Goal: Check status: Check status

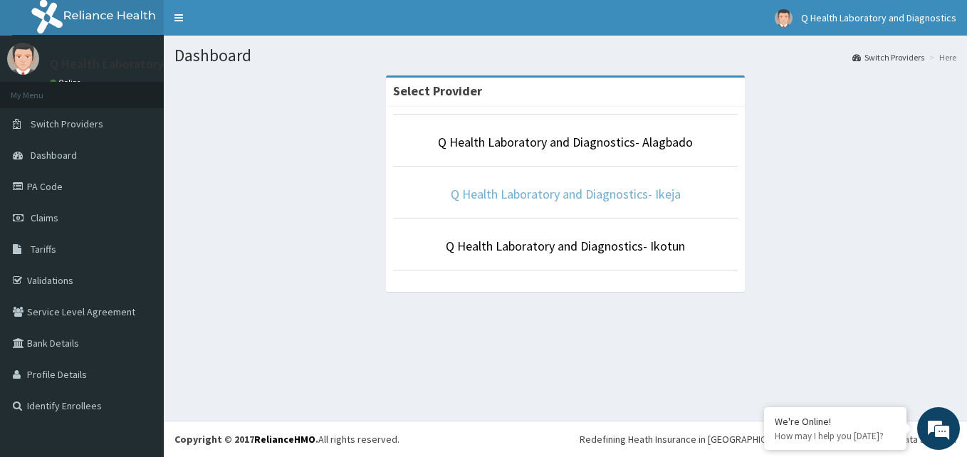
click at [604, 197] on link "Q Health Laboratory and Diagnostics- Ikeja" at bounding box center [566, 194] width 230 height 16
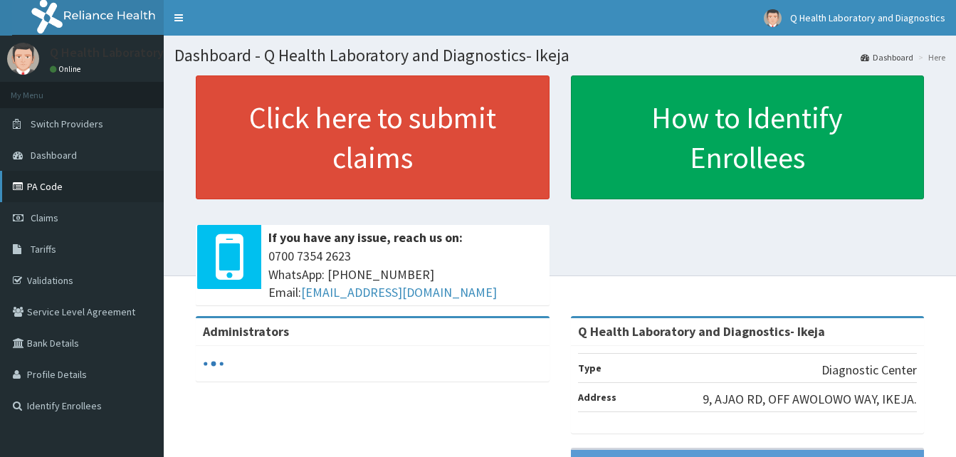
click at [53, 184] on link "PA Code" at bounding box center [82, 186] width 164 height 31
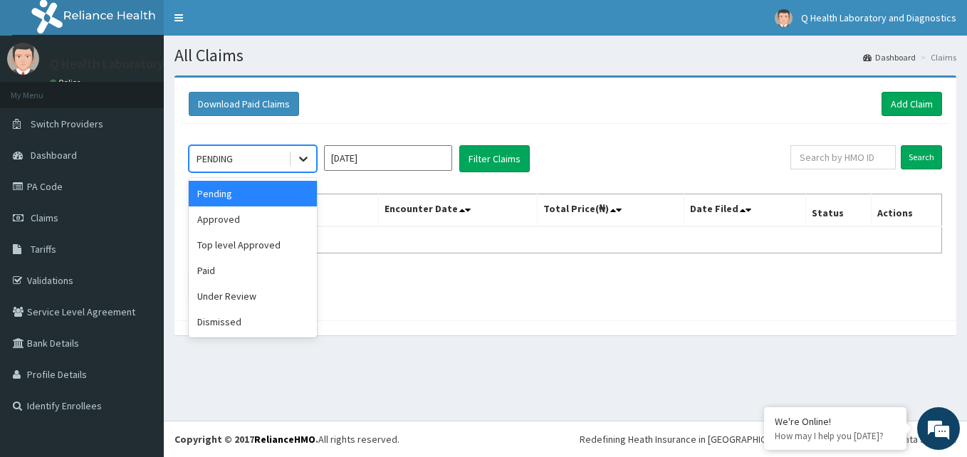
click at [301, 157] on icon at bounding box center [303, 159] width 14 height 14
click at [271, 222] on div "Approved" at bounding box center [253, 220] width 128 height 26
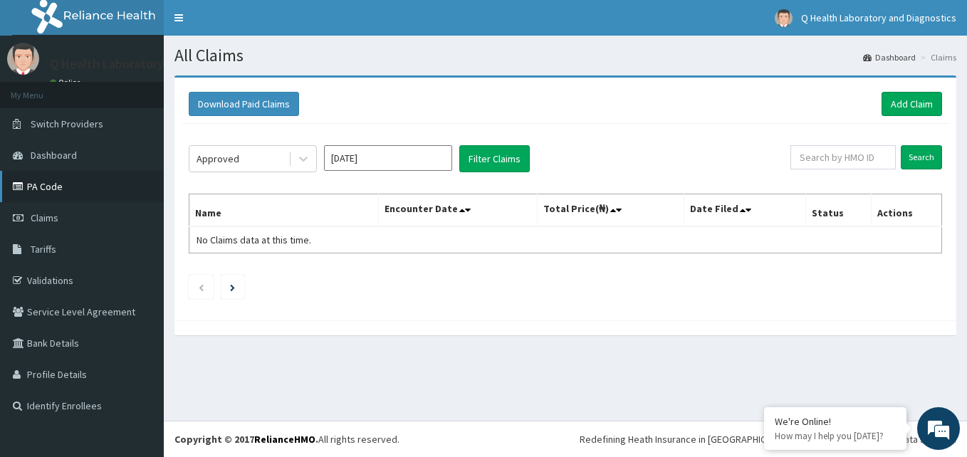
click at [51, 182] on link "PA Code" at bounding box center [82, 186] width 164 height 31
click at [860, 160] on input "text" at bounding box center [842, 157] width 105 height 24
paste input "Bck/10001/B"
type input "Bck/10001/B"
click at [926, 160] on input "Search" at bounding box center [921, 157] width 41 height 24
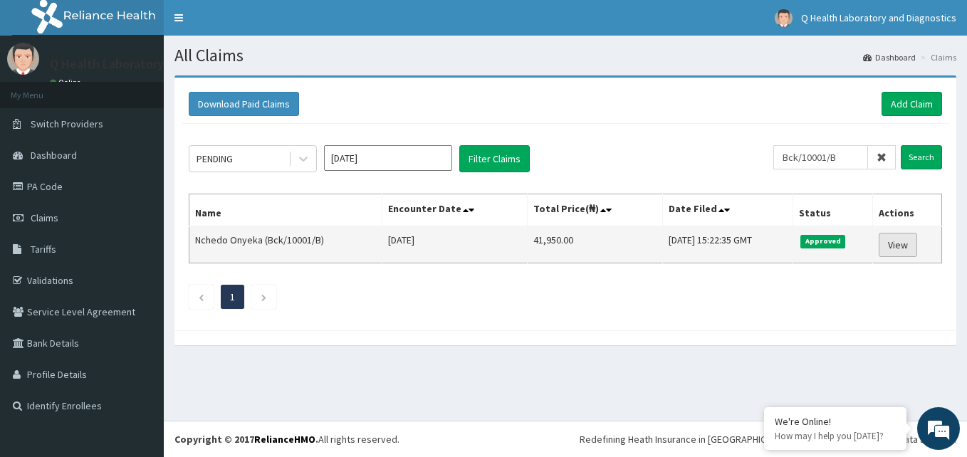
click at [899, 248] on link "View" at bounding box center [898, 245] width 38 height 24
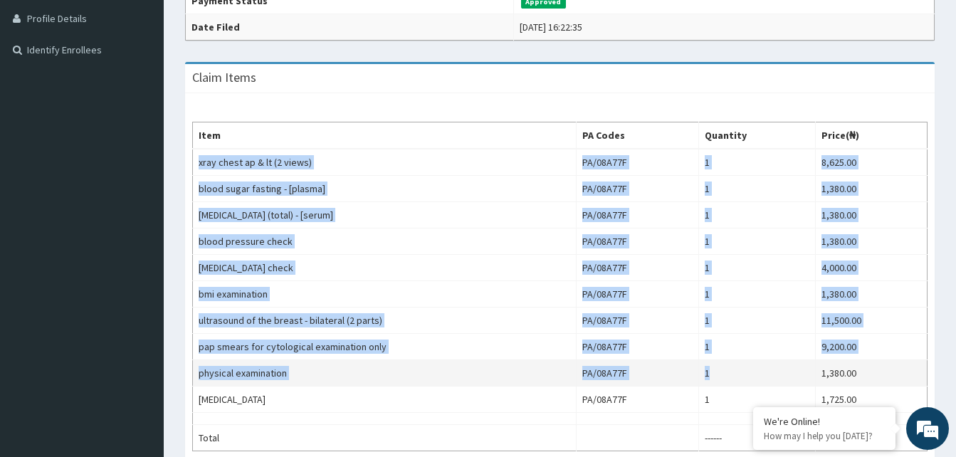
drag, startPoint x: 199, startPoint y: 162, endPoint x: 799, endPoint y: 372, distance: 635.4
click at [799, 372] on tbody "xray chest ap & lt (2 views) PA/08A77F 1 8,625.00 blood sugar fasting - [plasma…" at bounding box center [560, 300] width 735 height 303
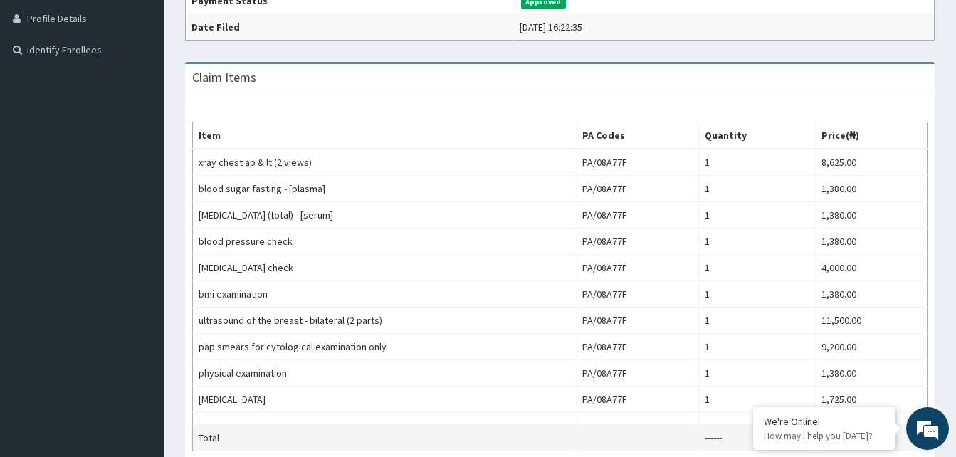
click at [659, 433] on td at bounding box center [637, 438] width 122 height 26
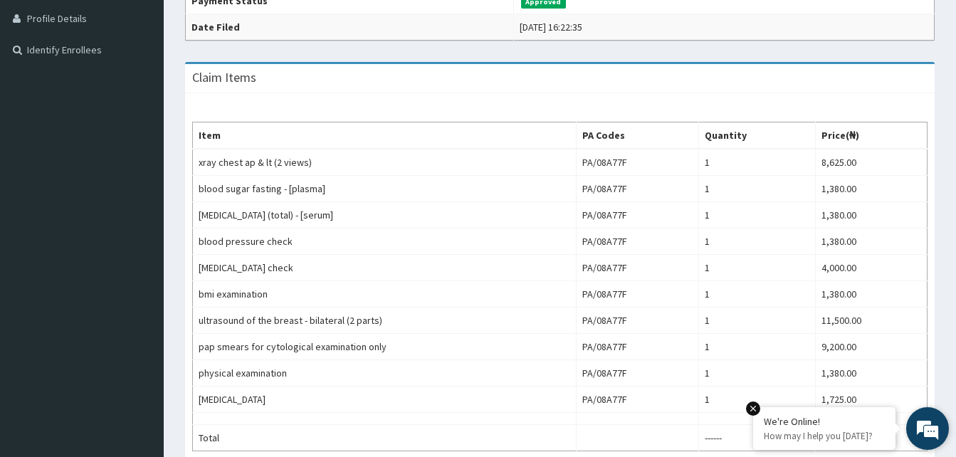
click at [758, 408] on em at bounding box center [753, 409] width 14 height 14
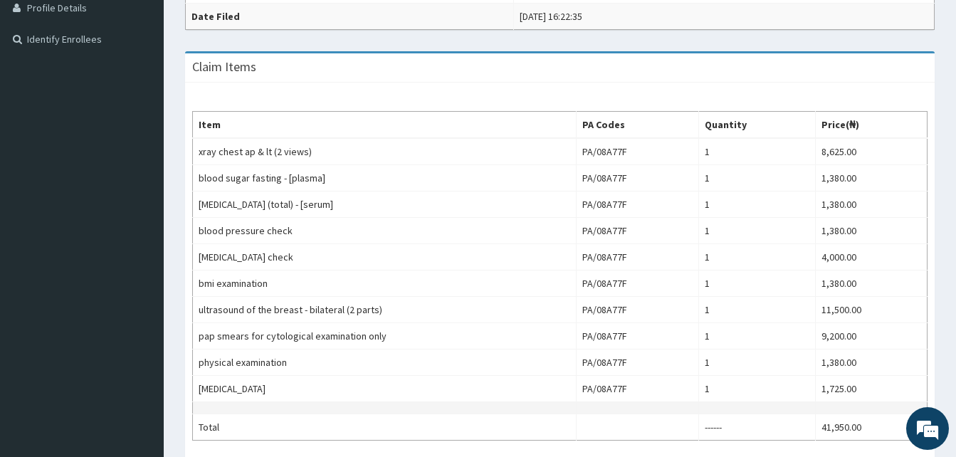
scroll to position [356, 0]
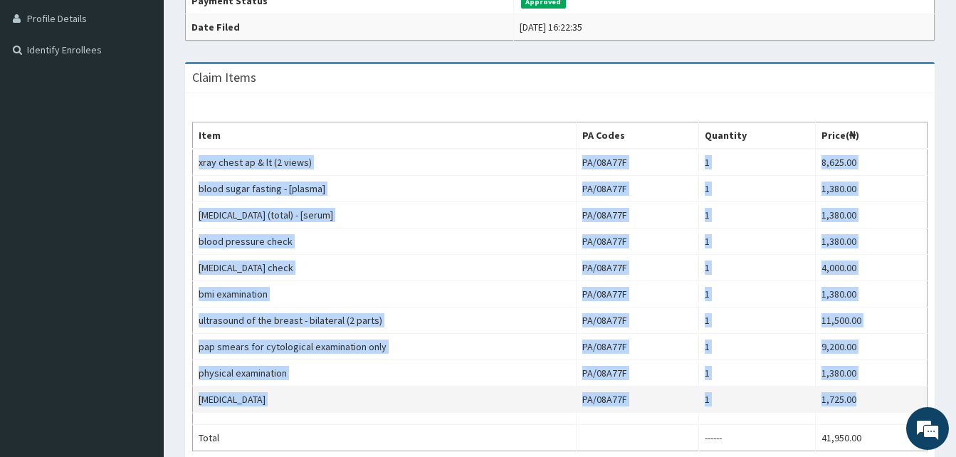
drag, startPoint x: 199, startPoint y: 162, endPoint x: 862, endPoint y: 403, distance: 706.0
click at [862, 403] on tbody "xray chest ap & lt (2 views) PA/08A77F 1 8,625.00 blood sugar fasting - [plasma…" at bounding box center [560, 300] width 735 height 303
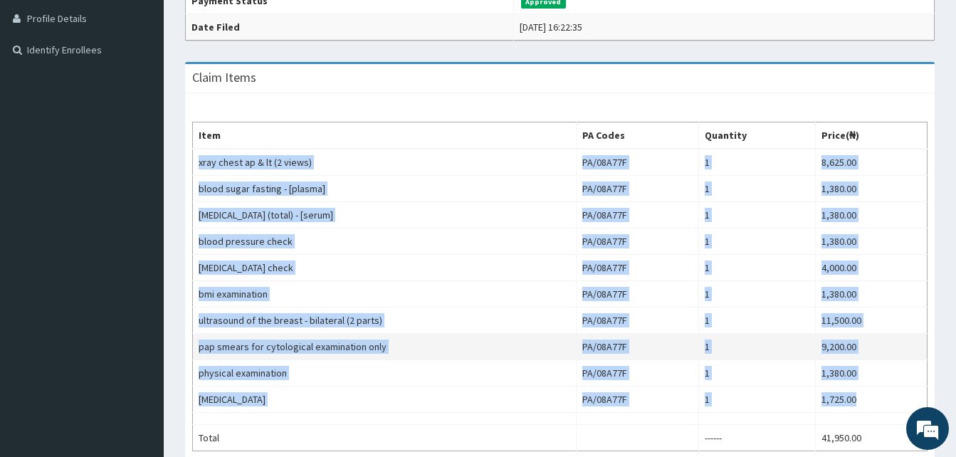
copy tbody "xray chest ap & lt (2 views) PA/08A77F 1 8,625.00 blood sugar fasting - [plasma…"
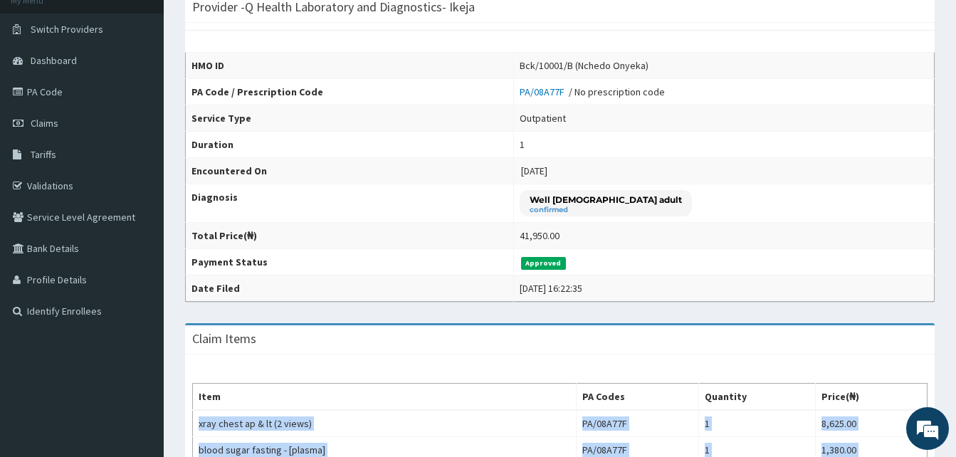
scroll to position [71, 0]
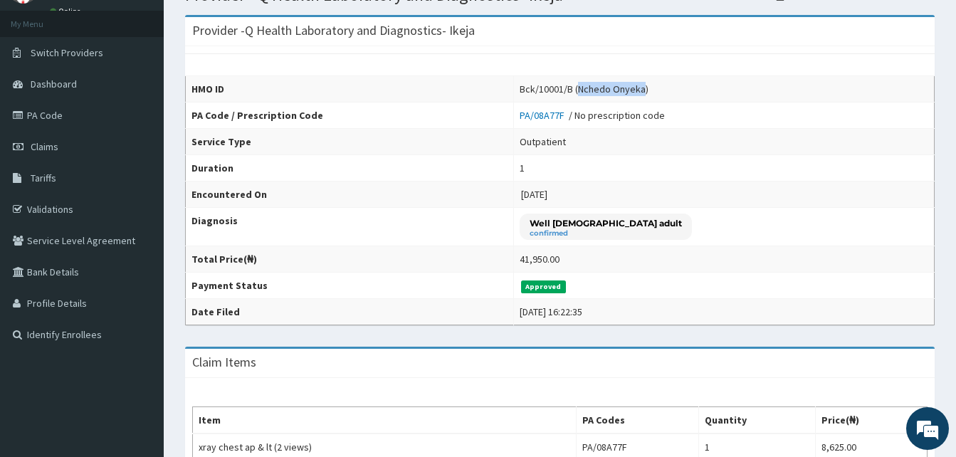
drag, startPoint x: 598, startPoint y: 86, endPoint x: 666, endPoint y: 91, distance: 67.8
click at [649, 91] on div "Bck/10001/B (Nchedo Onyeka)" at bounding box center [584, 89] width 129 height 14
copy div "Nchedo Onyeka"
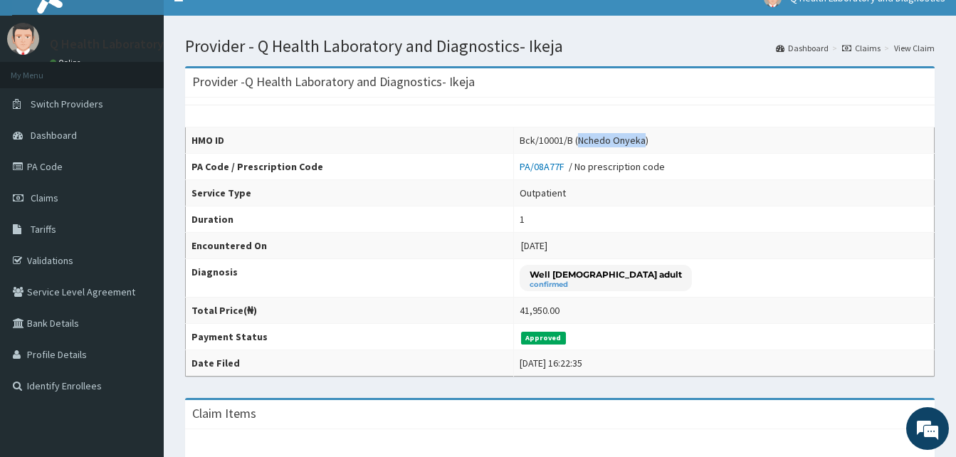
scroll to position [0, 0]
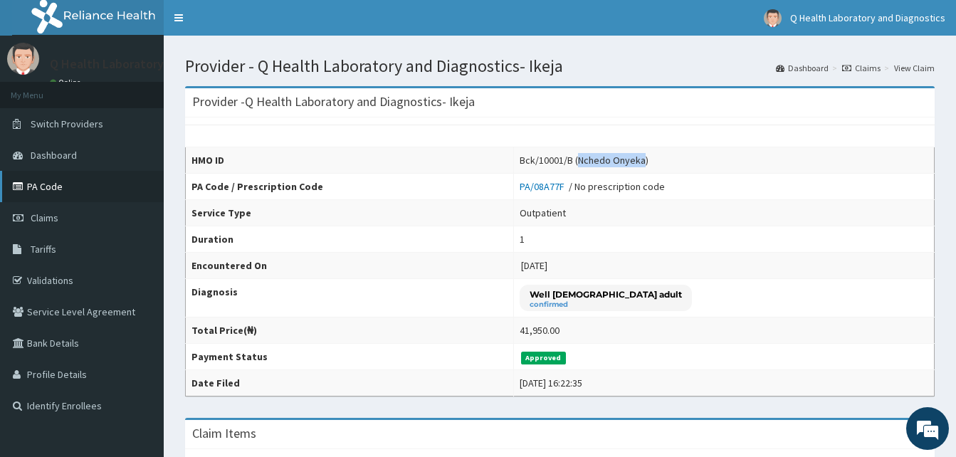
click at [50, 182] on link "PA Code" at bounding box center [82, 186] width 164 height 31
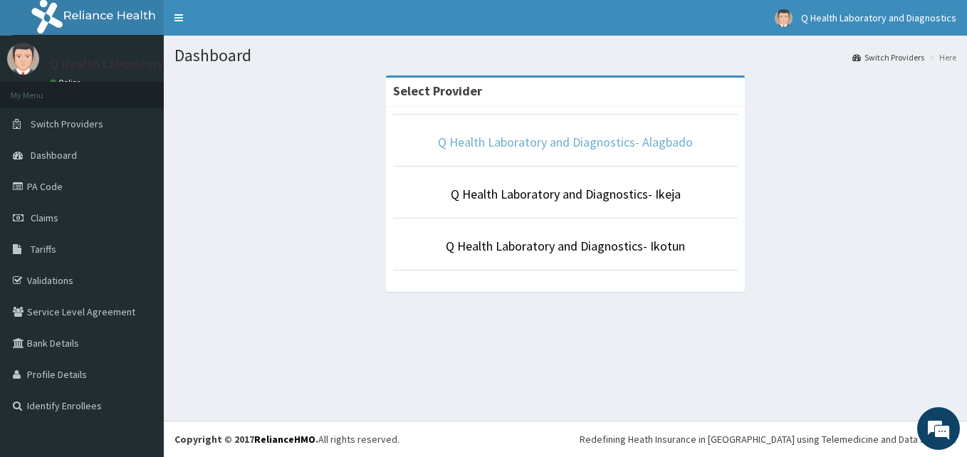
click at [618, 141] on link "Q Health Laboratory and Diagnostics- Alagbado" at bounding box center [565, 142] width 255 height 16
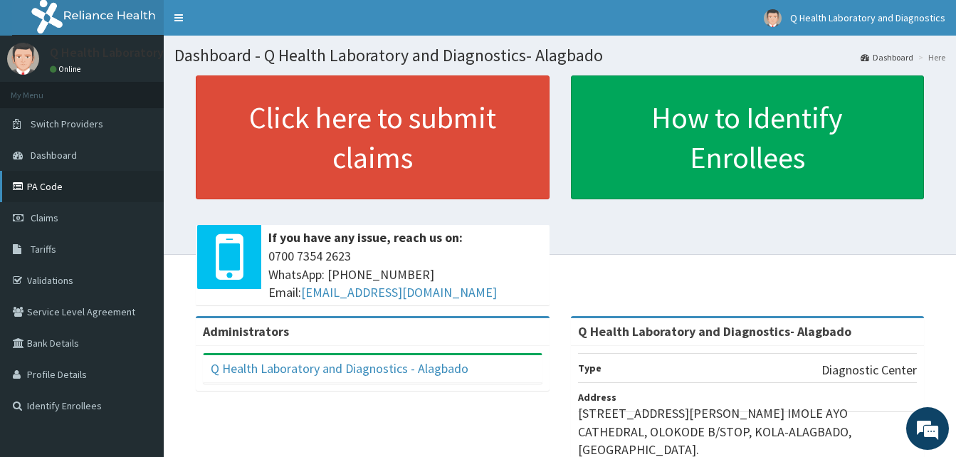
click at [36, 184] on link "PA Code" at bounding box center [82, 186] width 164 height 31
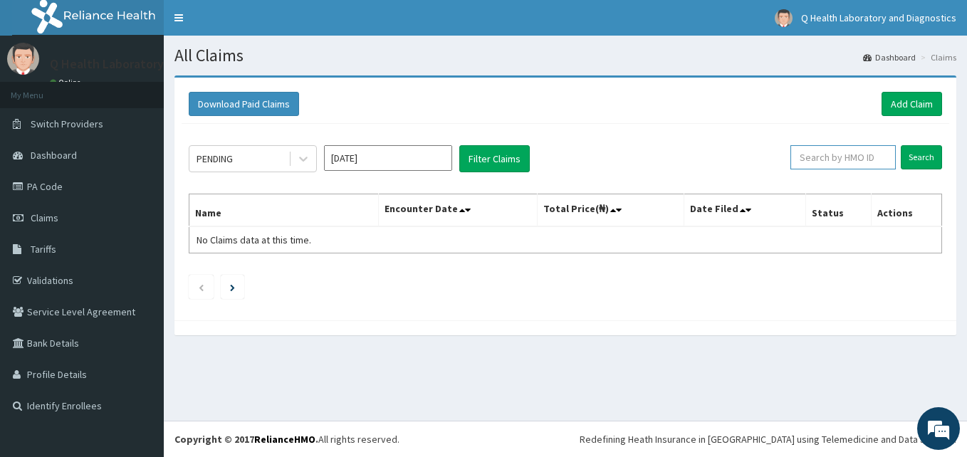
click at [843, 160] on input "text" at bounding box center [842, 157] width 105 height 24
paste input "lim/10060/a"
type input "lim/10060/a"
click at [930, 165] on input "Search" at bounding box center [921, 157] width 41 height 24
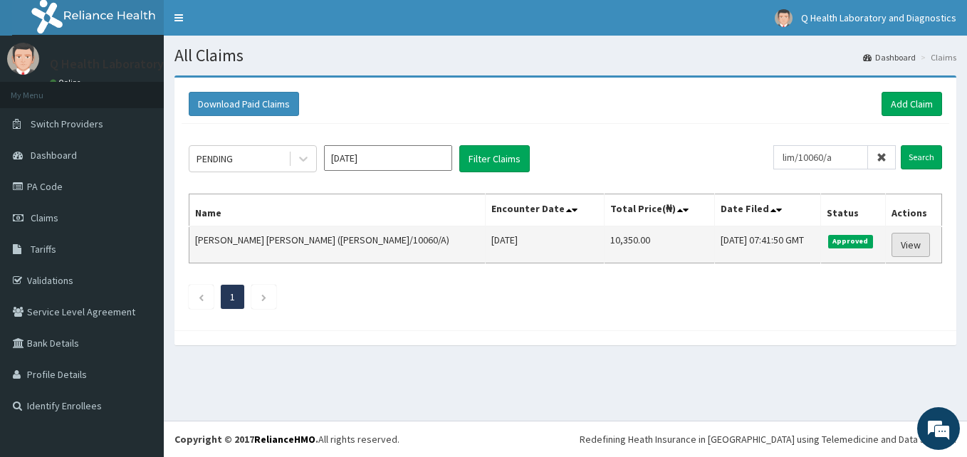
click at [916, 240] on link "View" at bounding box center [911, 245] width 38 height 24
